Goal: Task Accomplishment & Management: Use online tool/utility

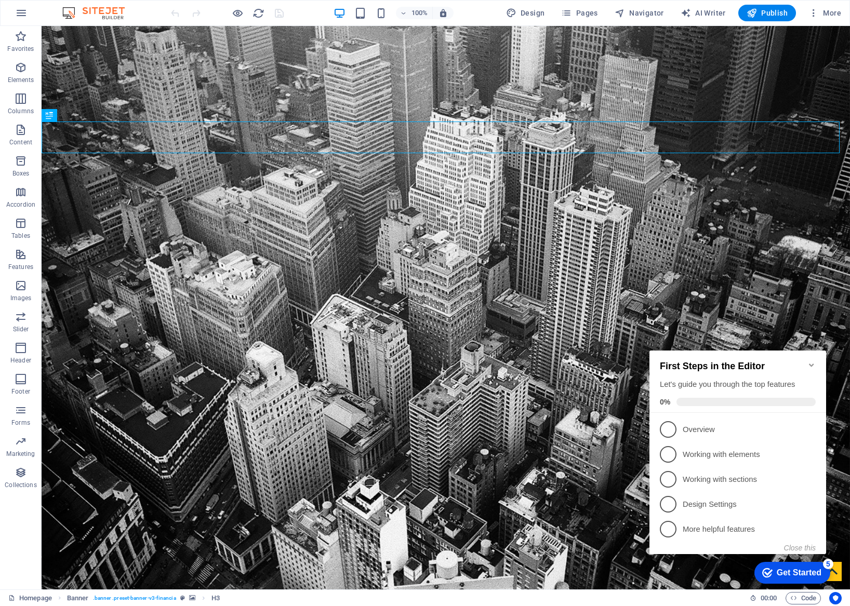
click at [806, 362] on h2 "First Steps in the Editor" at bounding box center [738, 366] width 156 height 11
click at [812, 364] on icon "Minimize checklist" at bounding box center [811, 365] width 5 height 3
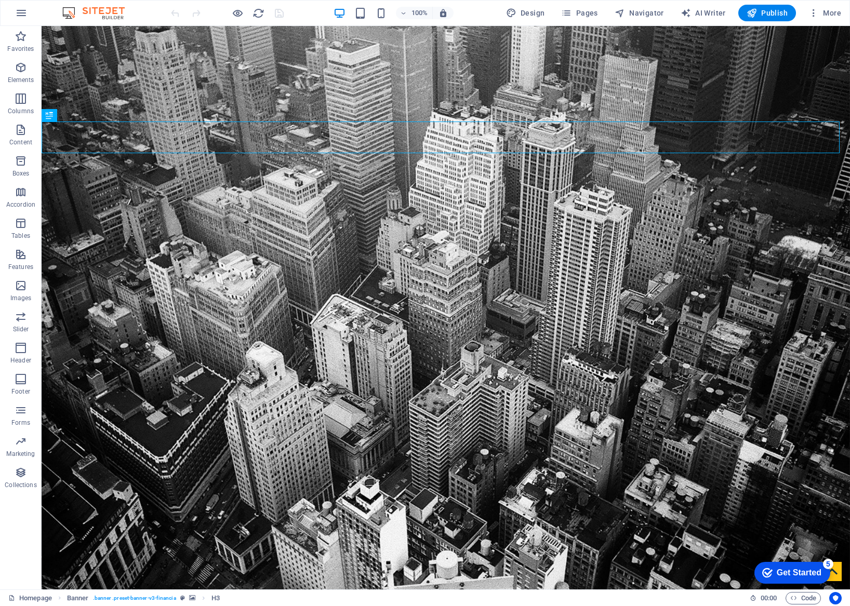
click at [581, 4] on div "100% Design Pages Navigator AI Writer Publish More" at bounding box center [425, 13] width 849 height 25
click at [579, 12] on span "Pages" at bounding box center [579, 13] width 36 height 10
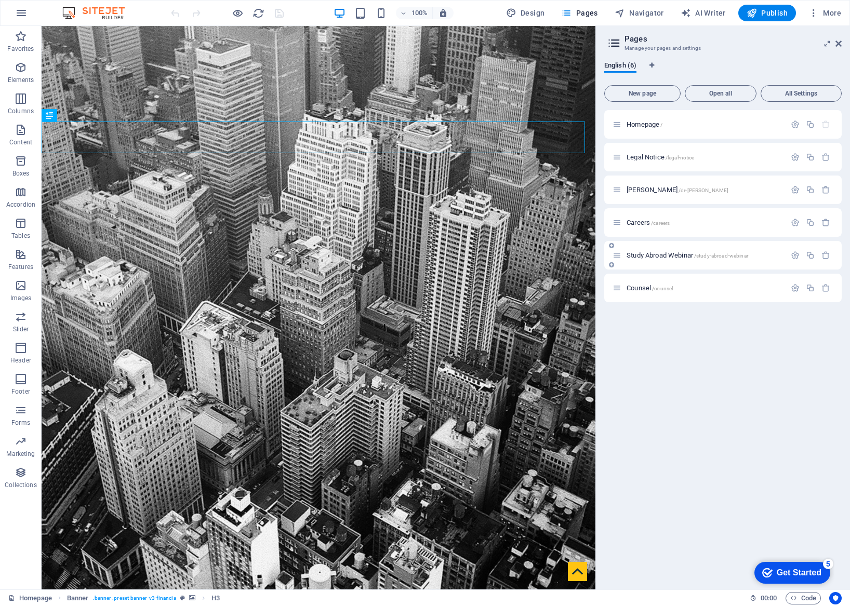
click at [639, 258] on span "Study Abroad Webinar /study-abroad-webinar" at bounding box center [688, 255] width 122 height 8
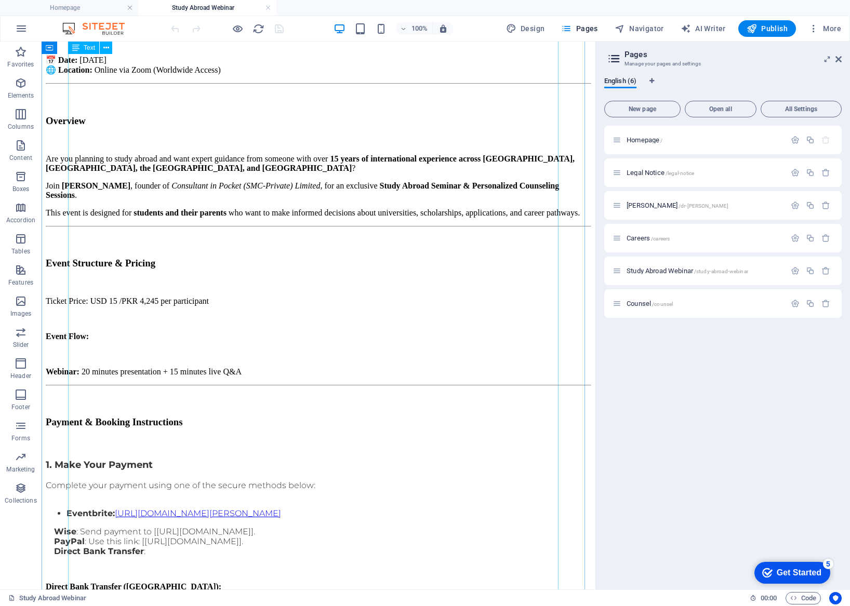
scroll to position [176, 0]
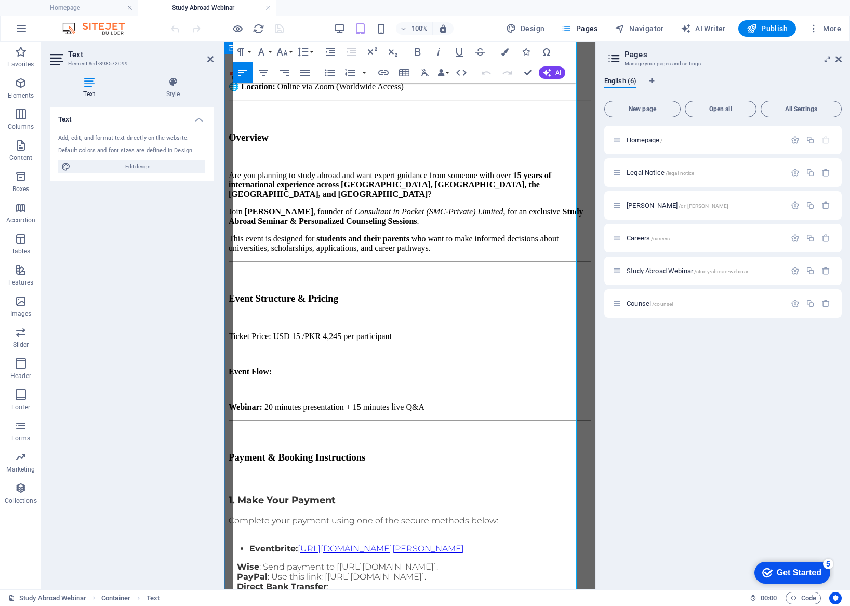
scroll to position [163, 0]
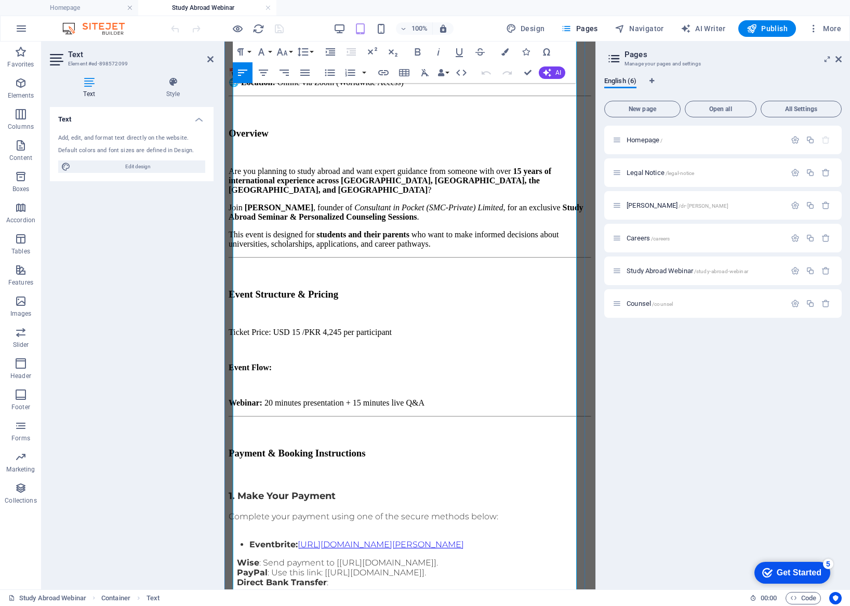
drag, startPoint x: 416, startPoint y: 395, endPoint x: 228, endPoint y: 378, distance: 189.3
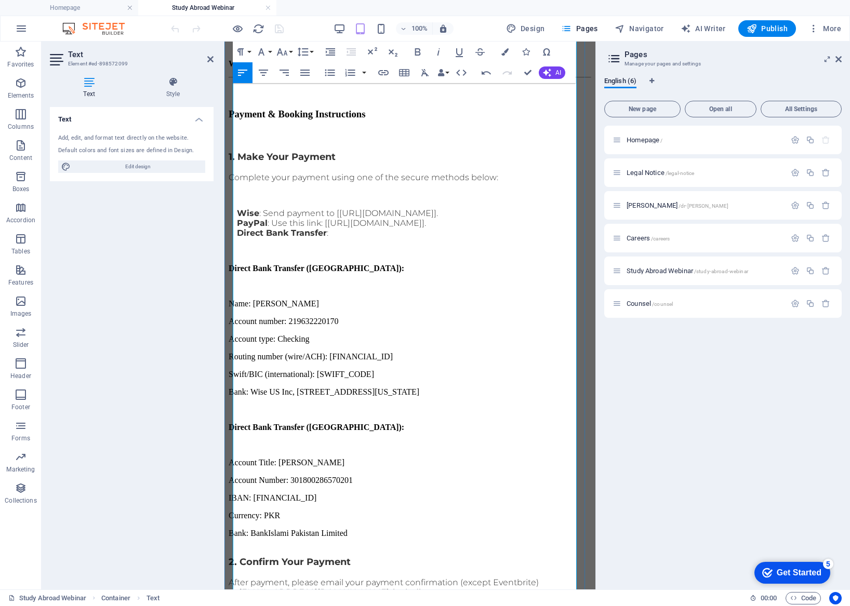
scroll to position [506, 0]
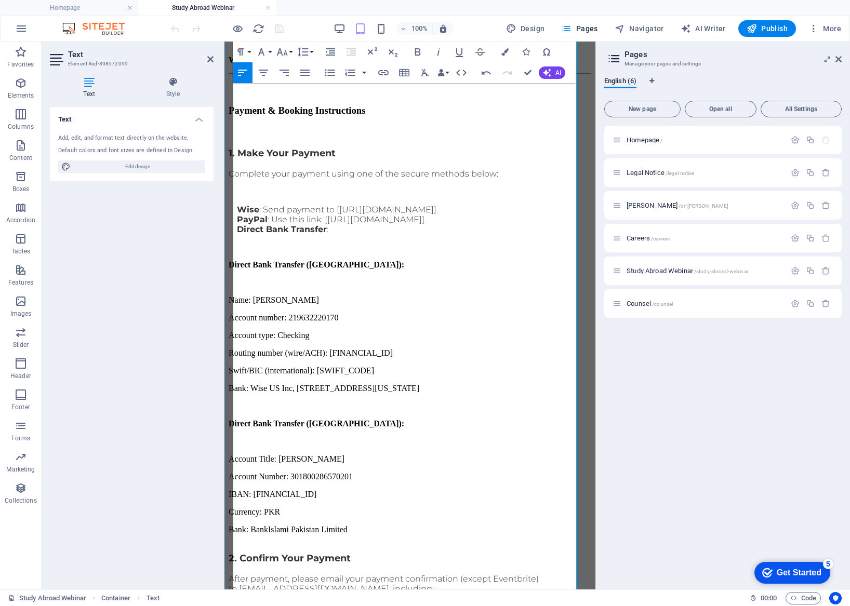
click at [460, 594] on p at bounding box center [410, 599] width 363 height 10
drag, startPoint x: 466, startPoint y: 326, endPoint x: 544, endPoint y: 328, distance: 78.5
click at [544, 574] on p "After payment, please email your payment confirmation (except Eventbrite) to [E…" at bounding box center [410, 584] width 363 height 20
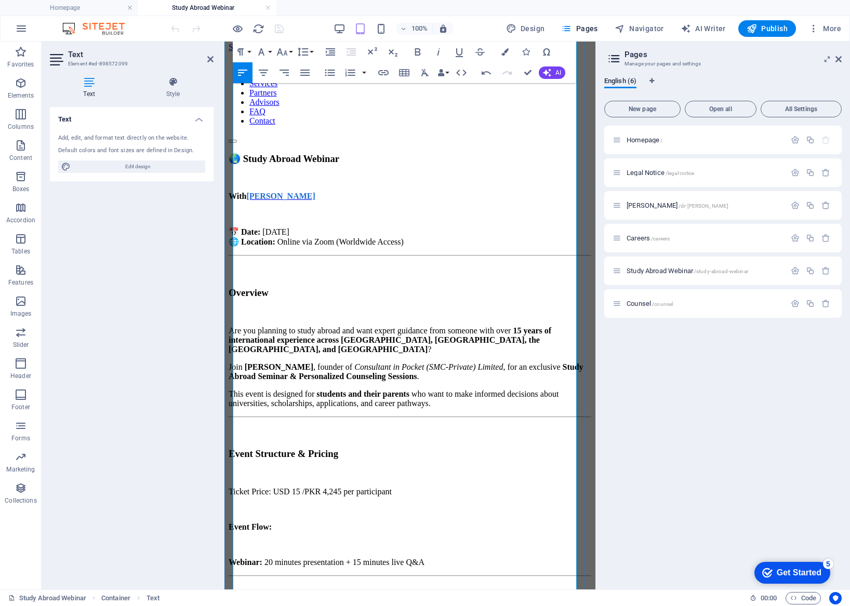
scroll to position [0, 0]
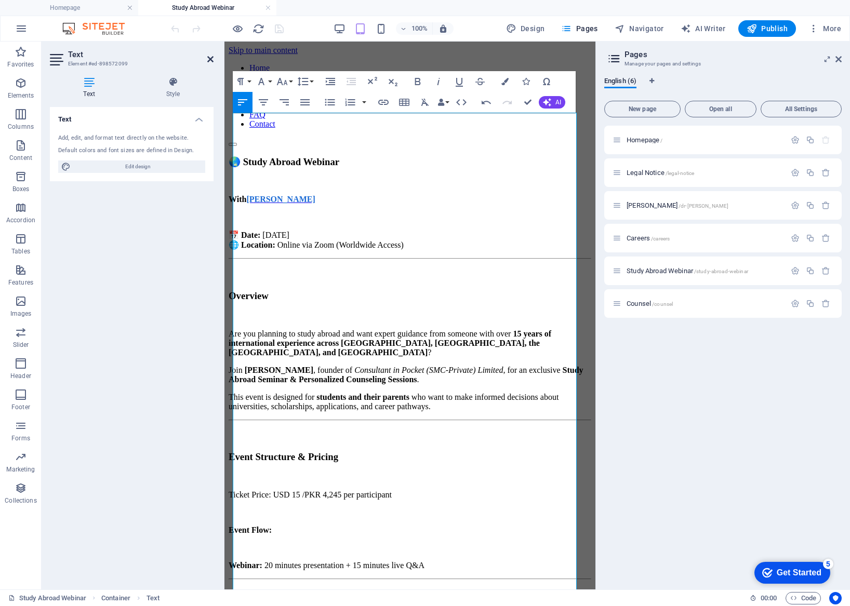
click at [209, 60] on icon at bounding box center [210, 59] width 6 height 8
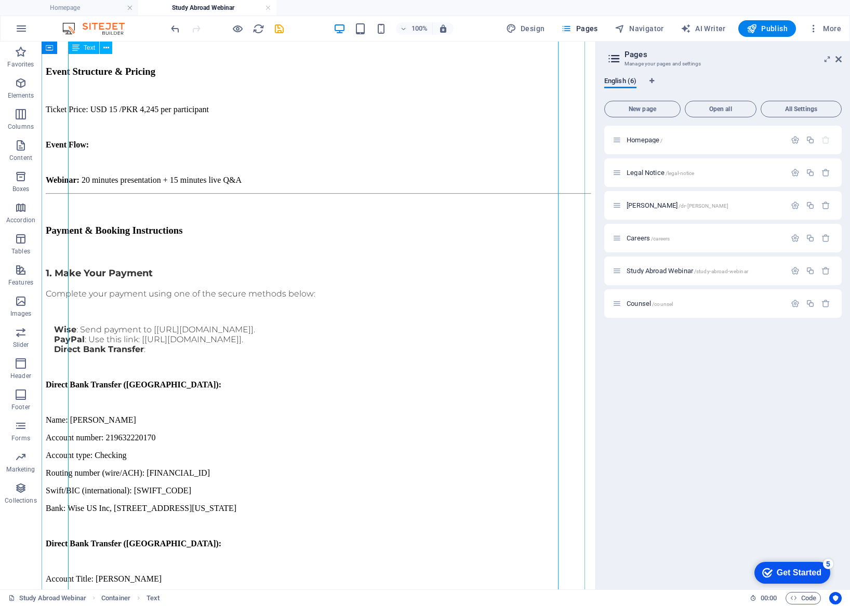
scroll to position [372, 0]
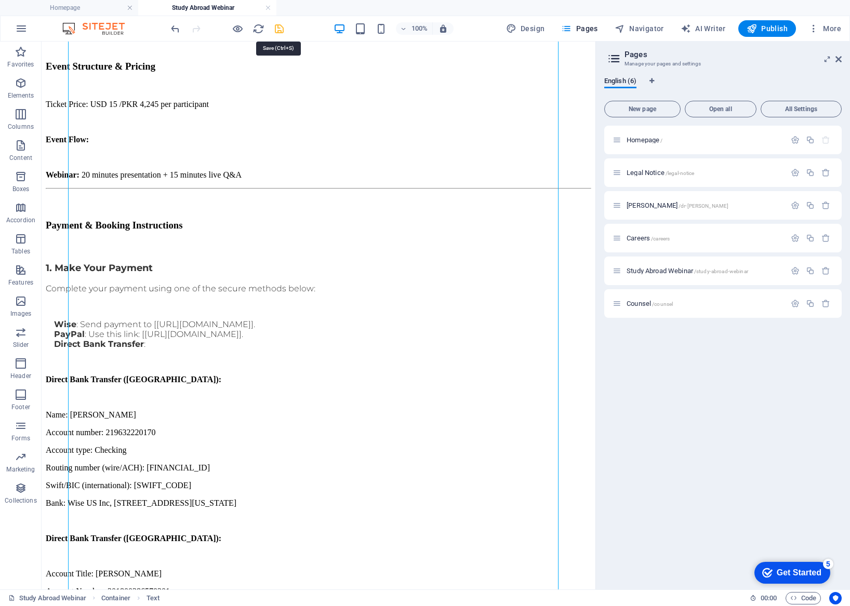
click at [282, 30] on icon "save" at bounding box center [279, 29] width 12 height 12
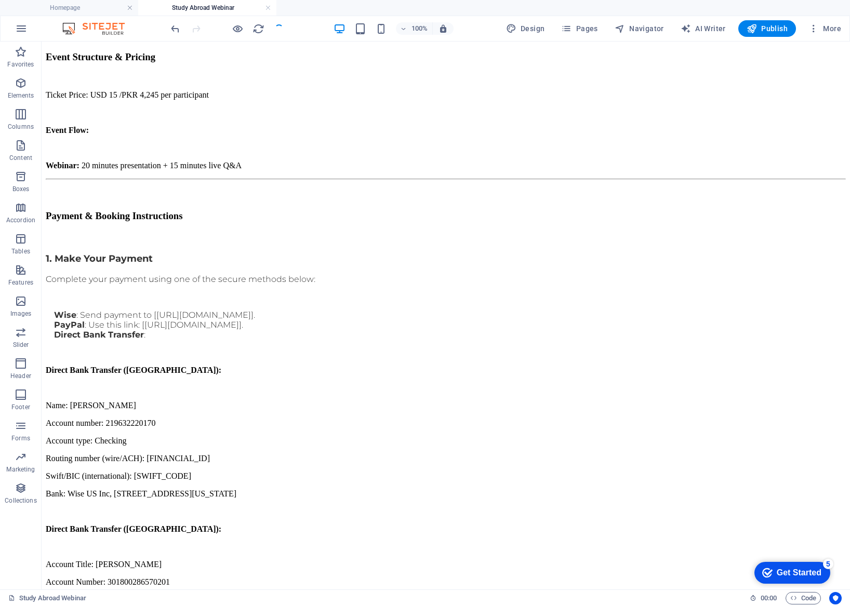
click at [569, 19] on div "100% Design Pages Navigator AI Writer Publish More" at bounding box center [425, 28] width 849 height 25
click at [571, 24] on icon "button" at bounding box center [566, 28] width 10 height 10
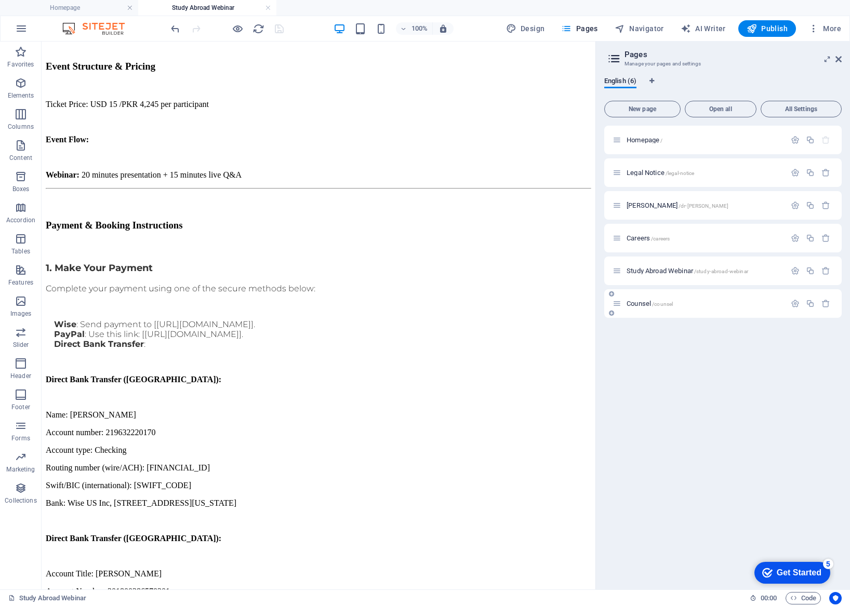
click at [638, 298] on div "Counsel /counsel" at bounding box center [699, 304] width 173 height 12
click at [639, 301] on span "Counsel /counsel" at bounding box center [650, 304] width 46 height 8
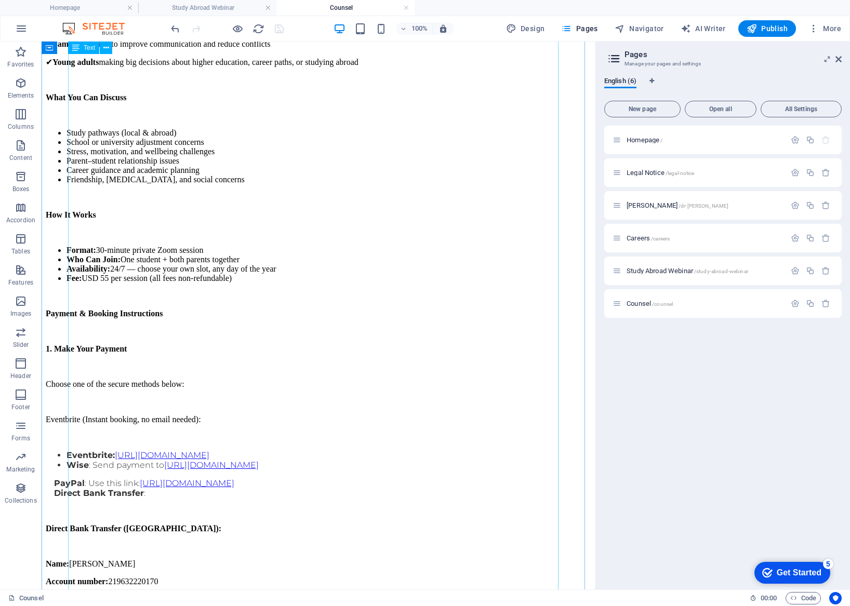
scroll to position [383, 0]
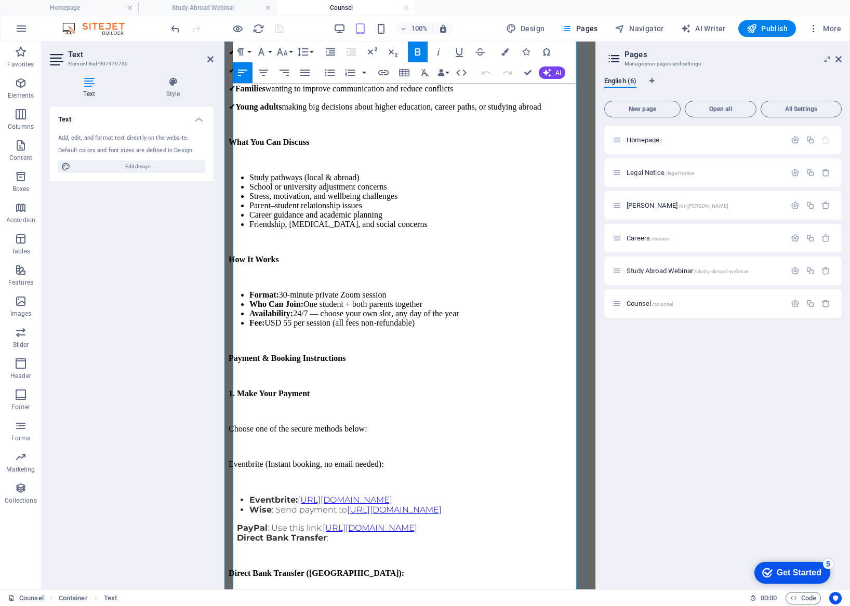
scroll to position [372, 0]
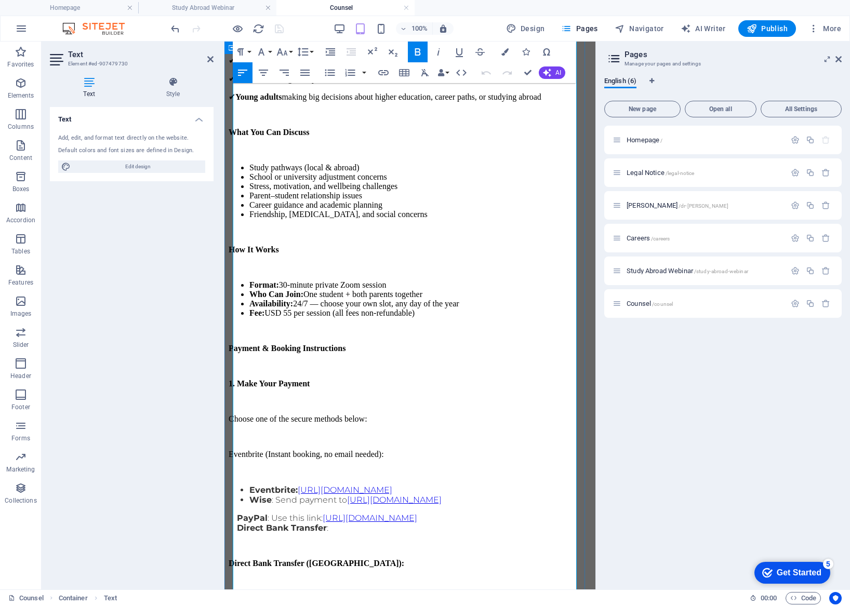
drag, startPoint x: 481, startPoint y: 308, endPoint x: 231, endPoint y: 308, distance: 249.4
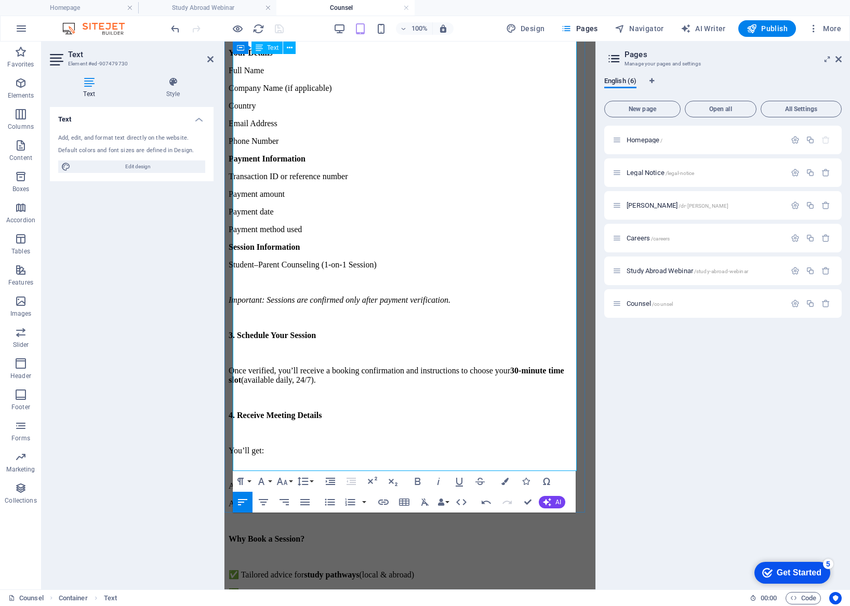
scroll to position [1254, 0]
drag, startPoint x: 511, startPoint y: 354, endPoint x: 222, endPoint y: 357, distance: 288.4
click at [224, 357] on html "Skip to main content Home About us Services Partners Advisors FAQ Contact 24/7 …" at bounding box center [409, 260] width 371 height 2946
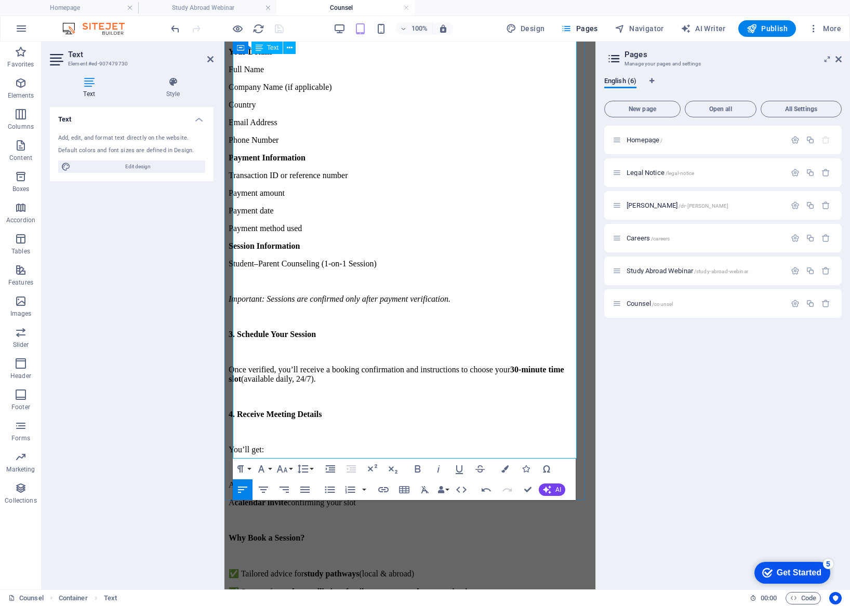
drag, startPoint x: 234, startPoint y: 354, endPoint x: 370, endPoint y: 330, distance: 138.2
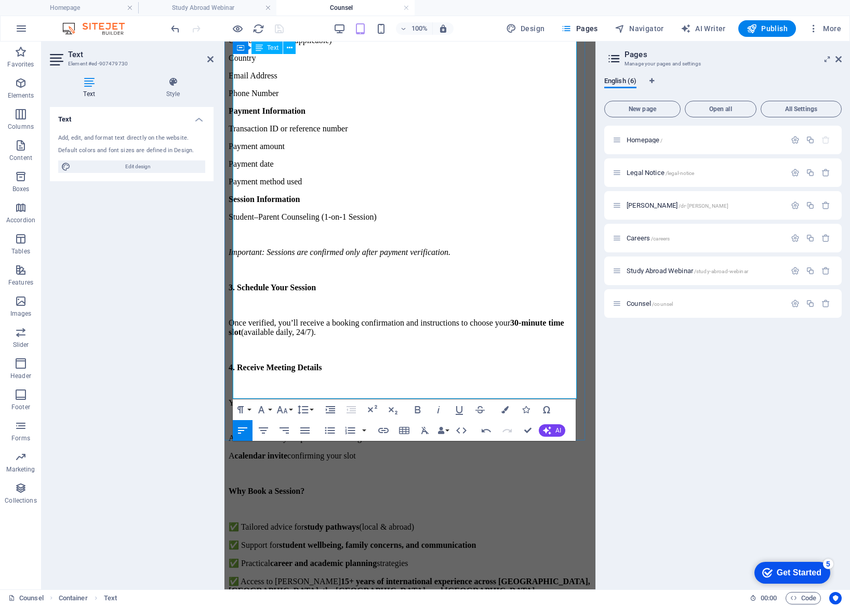
scroll to position [1302, 0]
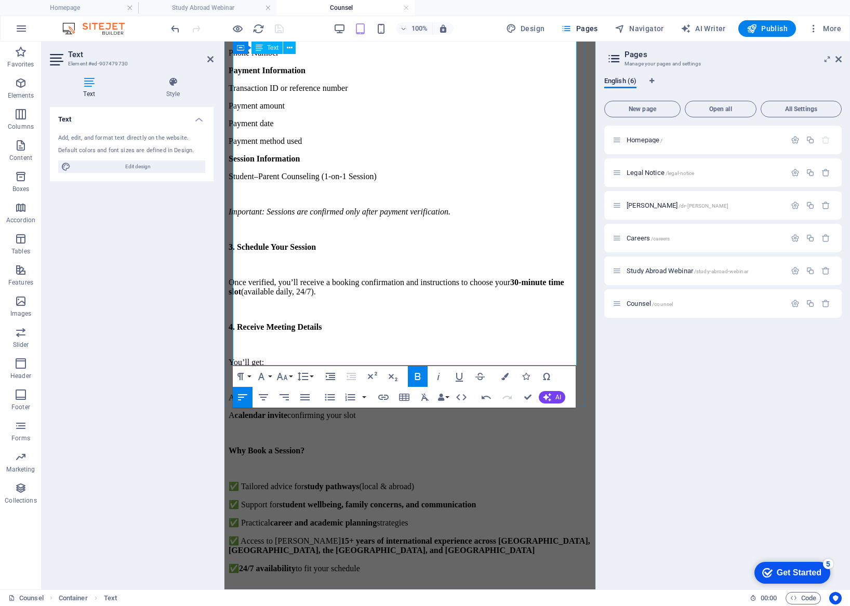
scroll to position [1352, 0]
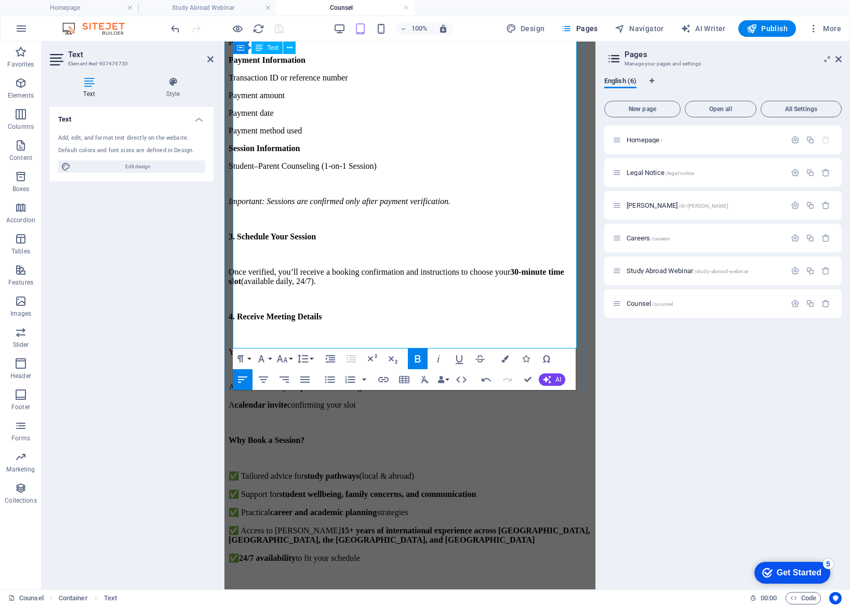
click at [214, 58] on aside "Text Element #ed-907479730 Text Style Text Add, edit, and format text directly …" at bounding box center [133, 316] width 183 height 548
click at [209, 58] on icon at bounding box center [210, 59] width 6 height 8
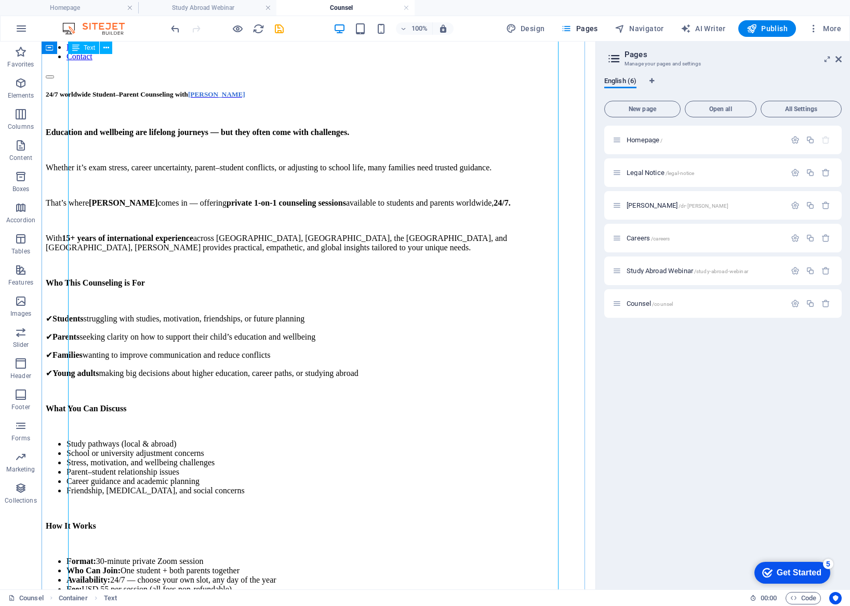
scroll to position [0, 0]
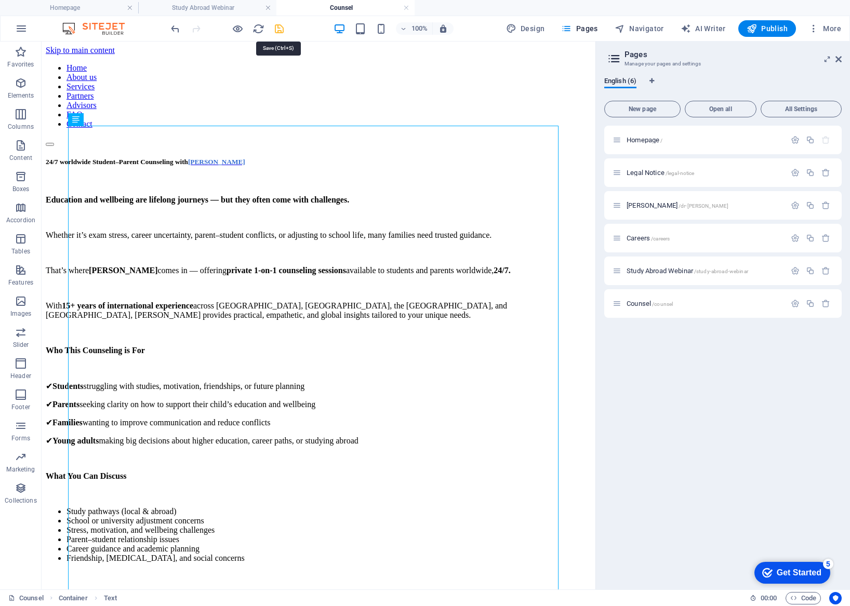
click at [275, 32] on icon "save" at bounding box center [279, 29] width 12 height 12
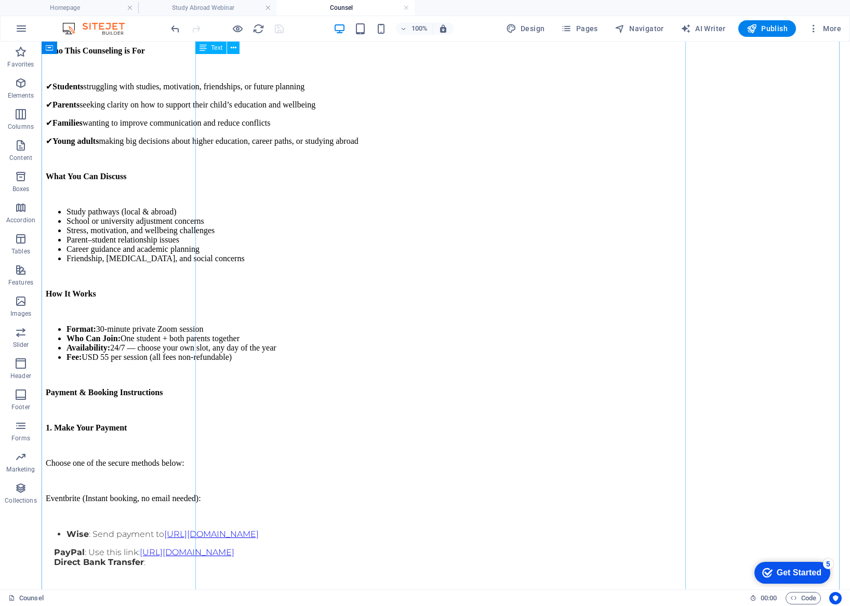
scroll to position [301, 0]
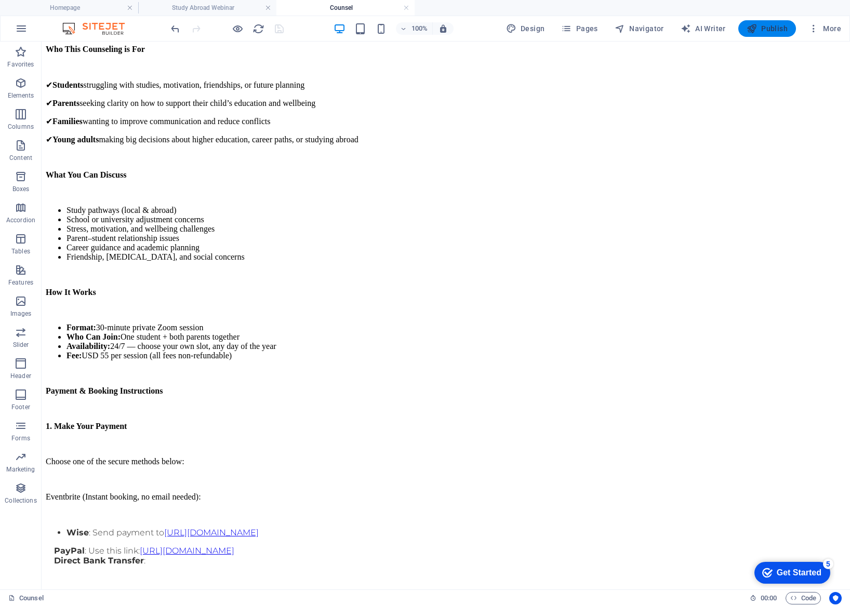
click at [761, 28] on span "Publish" at bounding box center [767, 28] width 41 height 10
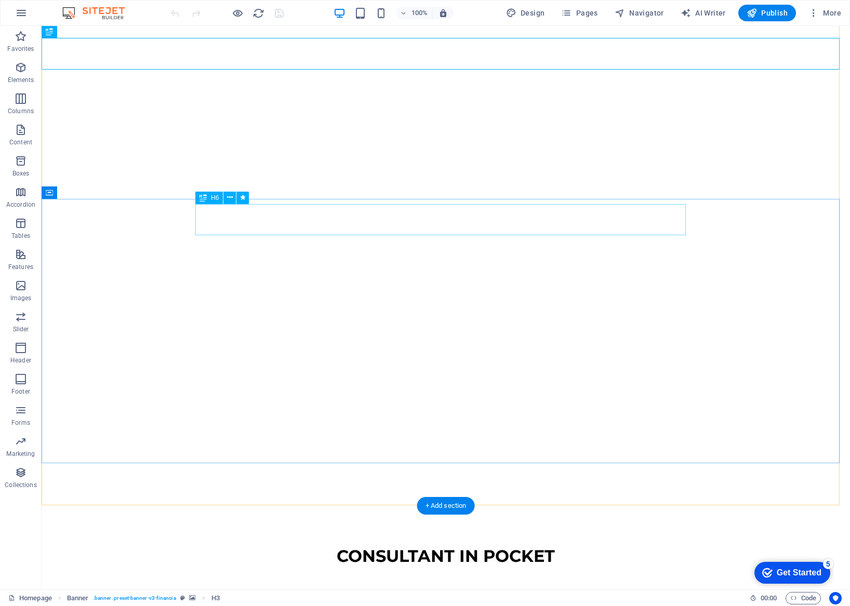
scroll to position [96, 0]
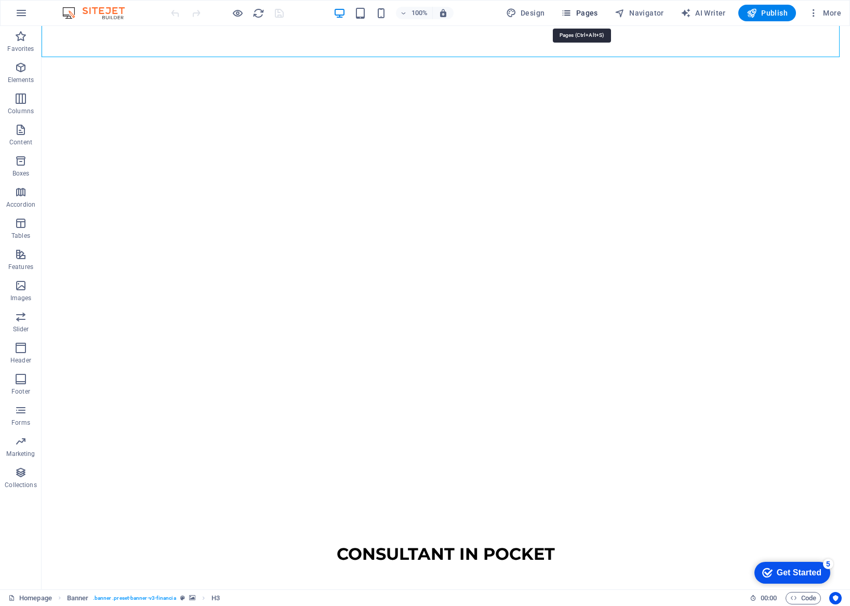
click at [587, 12] on span "Pages" at bounding box center [579, 13] width 36 height 10
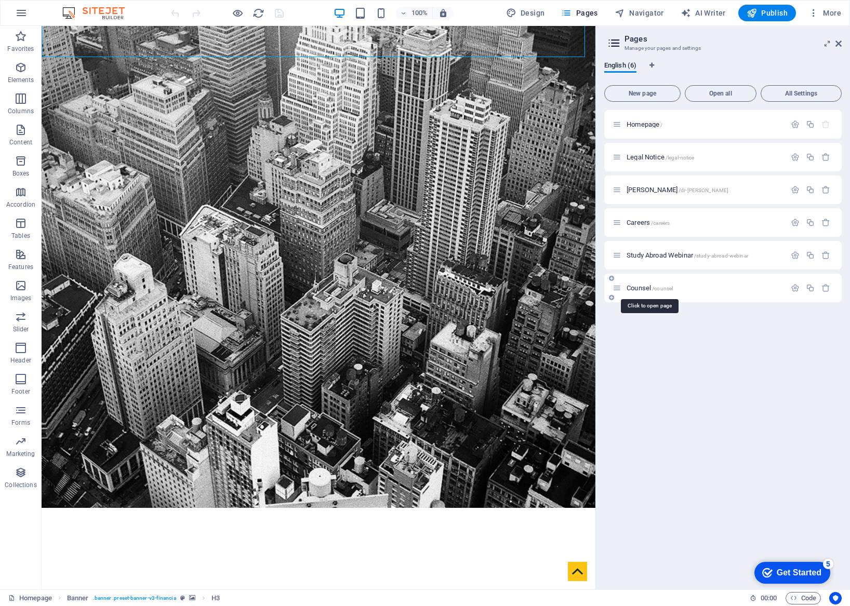
click at [637, 288] on span "Counsel /counsel" at bounding box center [650, 288] width 46 height 8
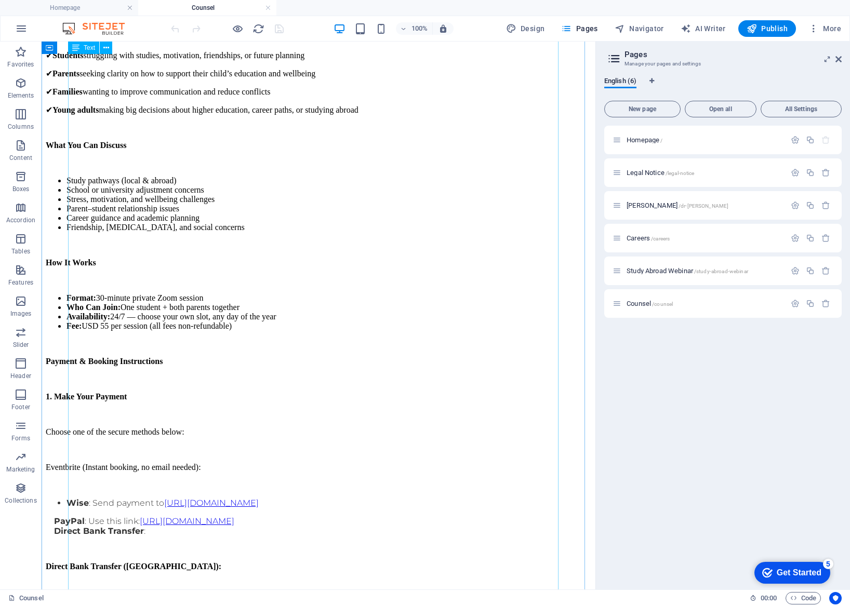
scroll to position [341, 0]
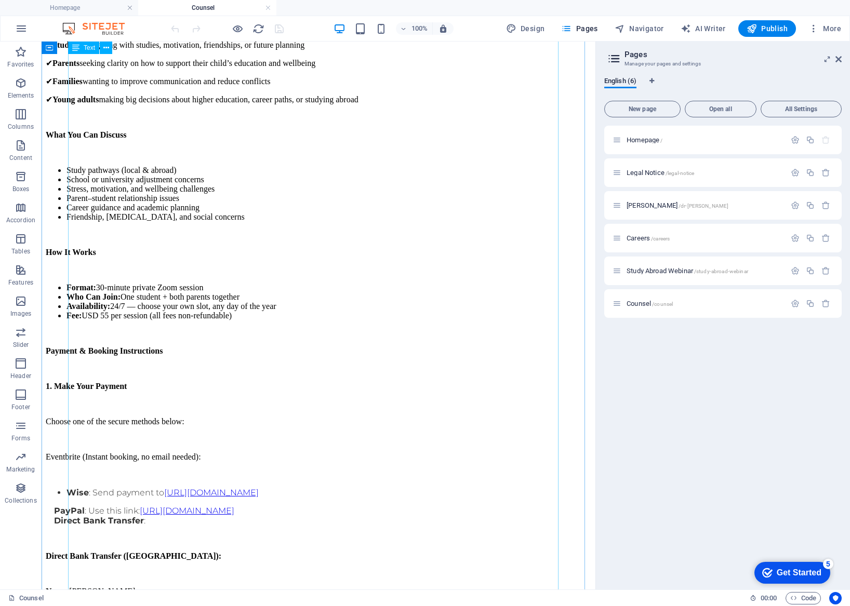
drag, startPoint x: 268, startPoint y: 351, endPoint x: 112, endPoint y: 349, distance: 155.9
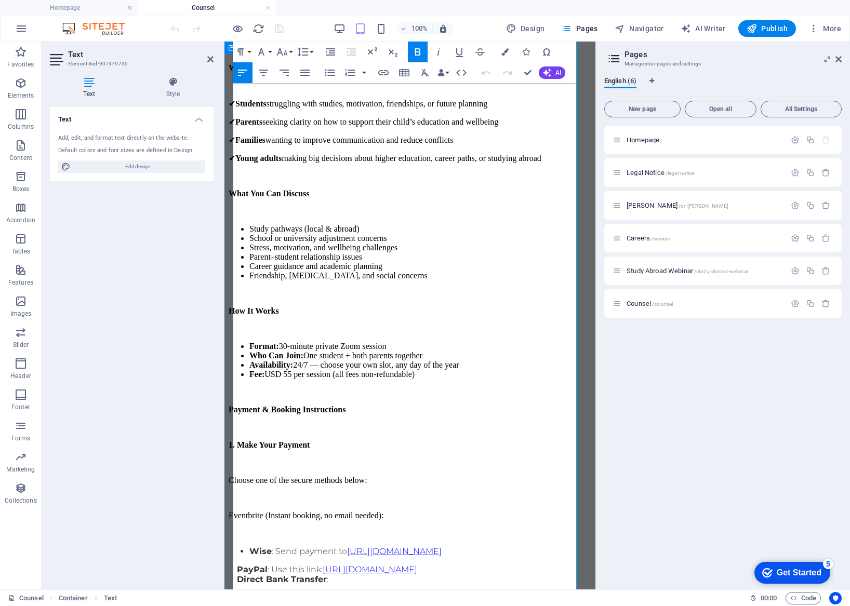
scroll to position [314, 0]
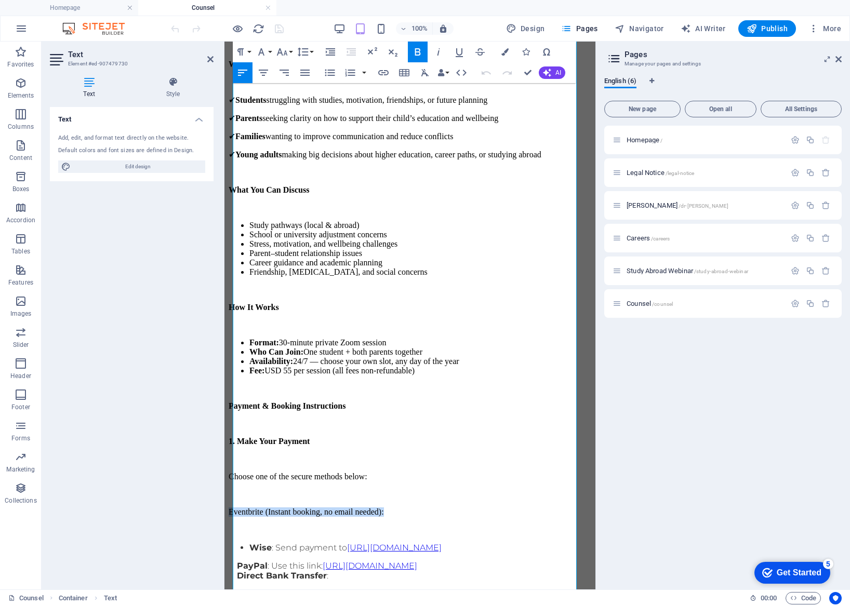
drag, startPoint x: 436, startPoint y: 344, endPoint x: 444, endPoint y: 387, distance: 42.8
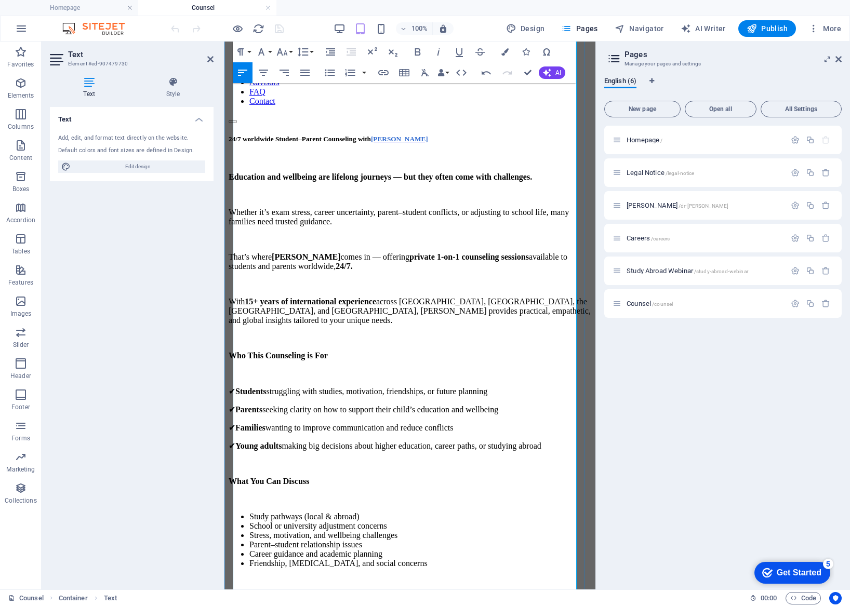
scroll to position [0, 0]
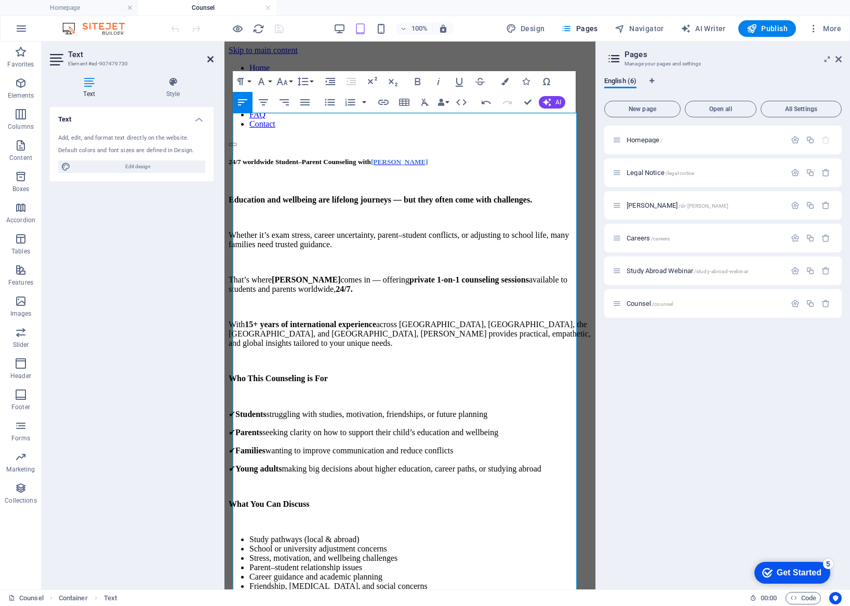
click at [209, 60] on icon at bounding box center [210, 59] width 6 height 8
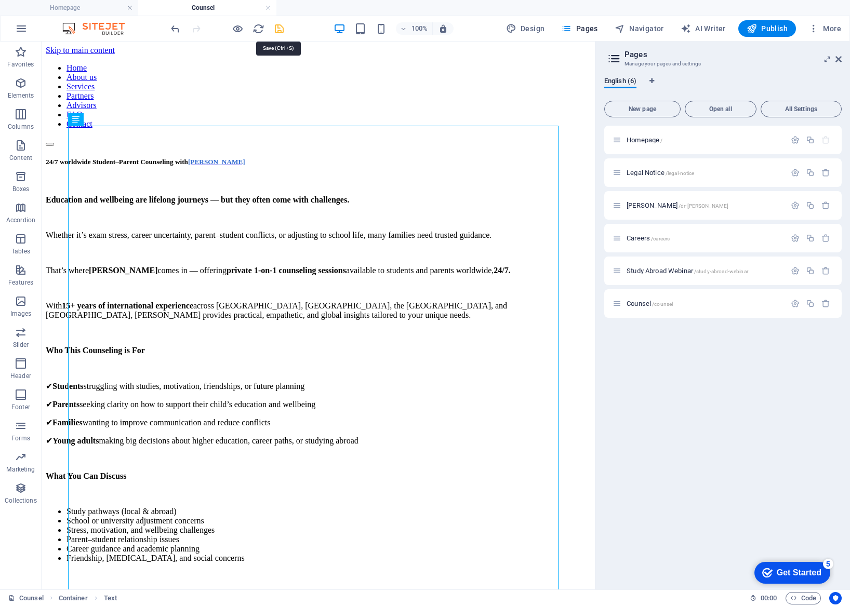
click at [278, 31] on icon "save" at bounding box center [279, 29] width 12 height 12
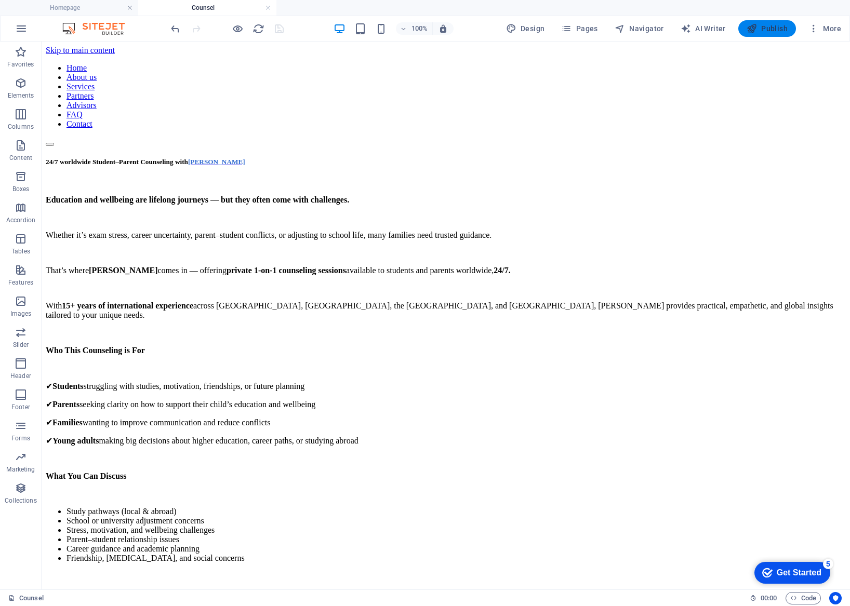
click at [637, 31] on span "Publish" at bounding box center [767, 28] width 41 height 10
